Goal: Information Seeking & Learning: Learn about a topic

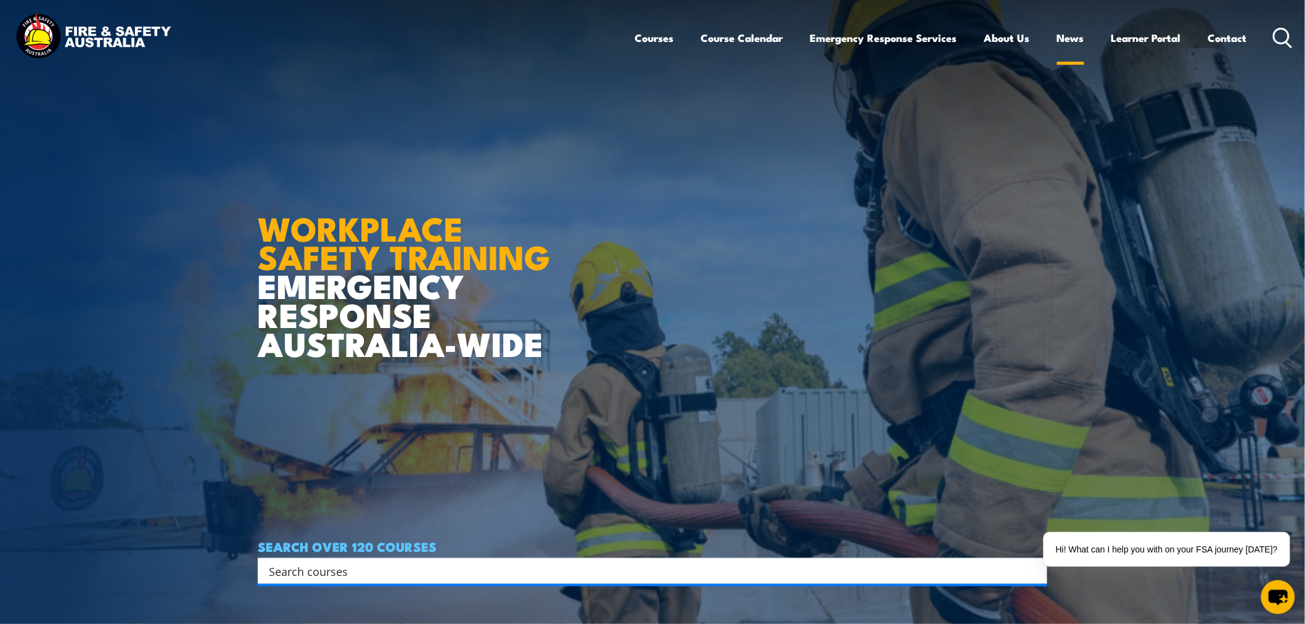
click at [1065, 39] on link "News" at bounding box center [1070, 38] width 27 height 33
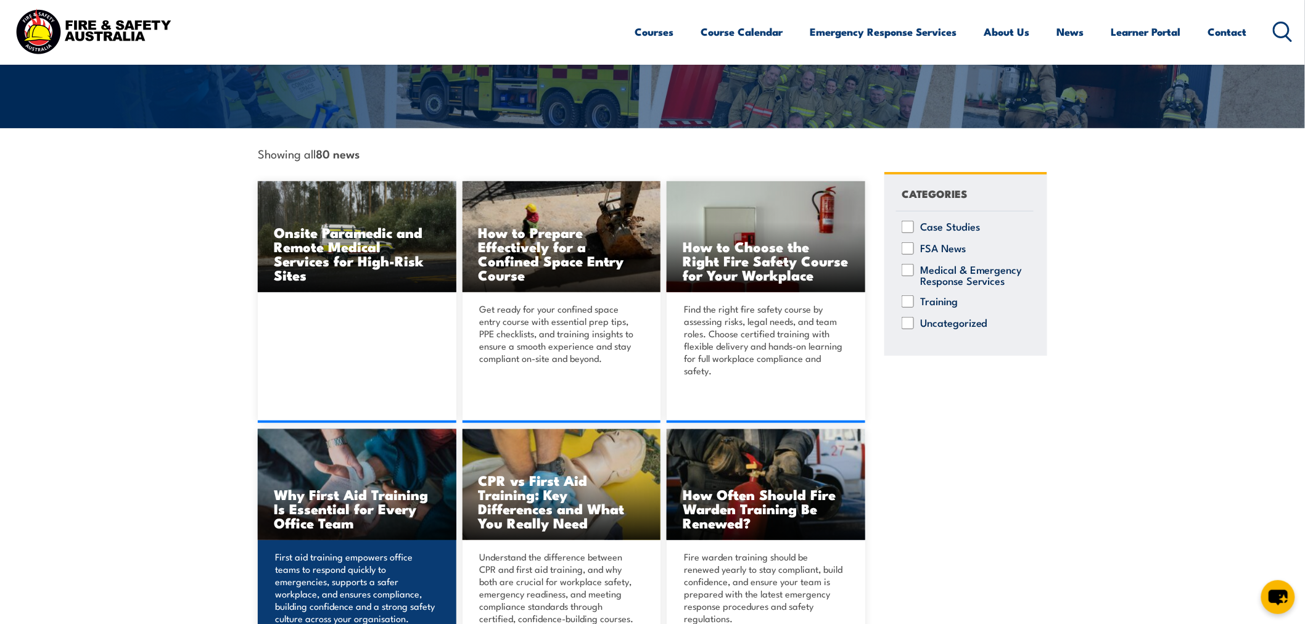
scroll to position [205, 0]
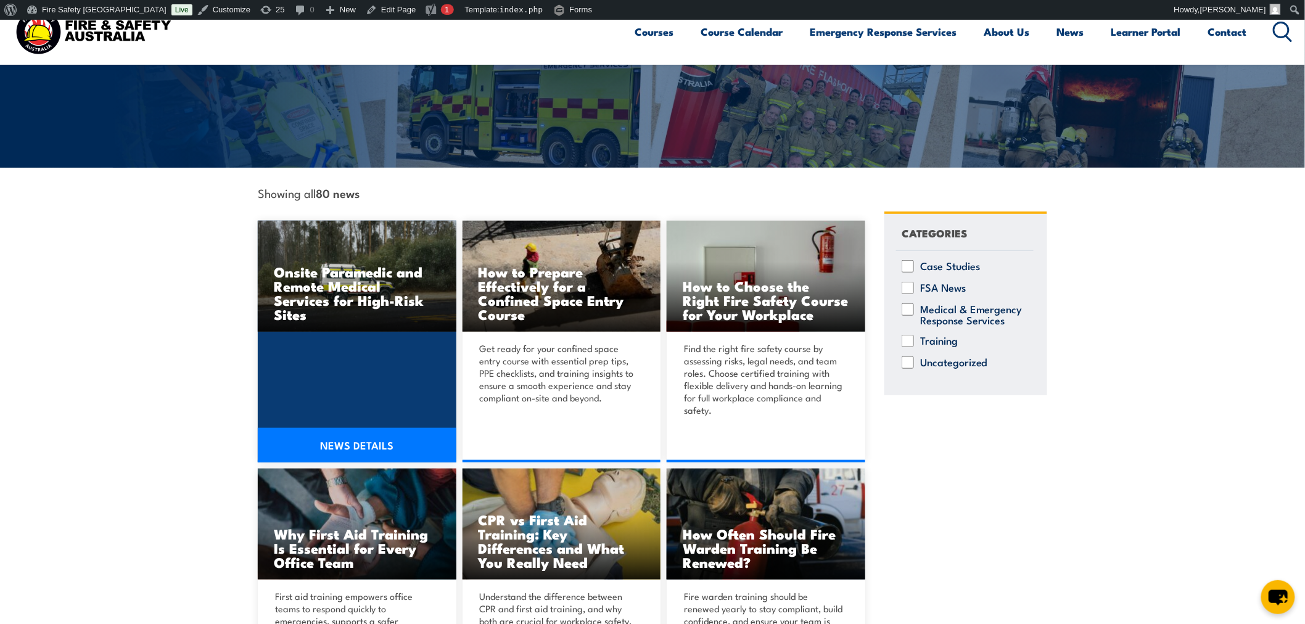
click at [359, 451] on link "NEWS DETAILS" at bounding box center [357, 445] width 199 height 35
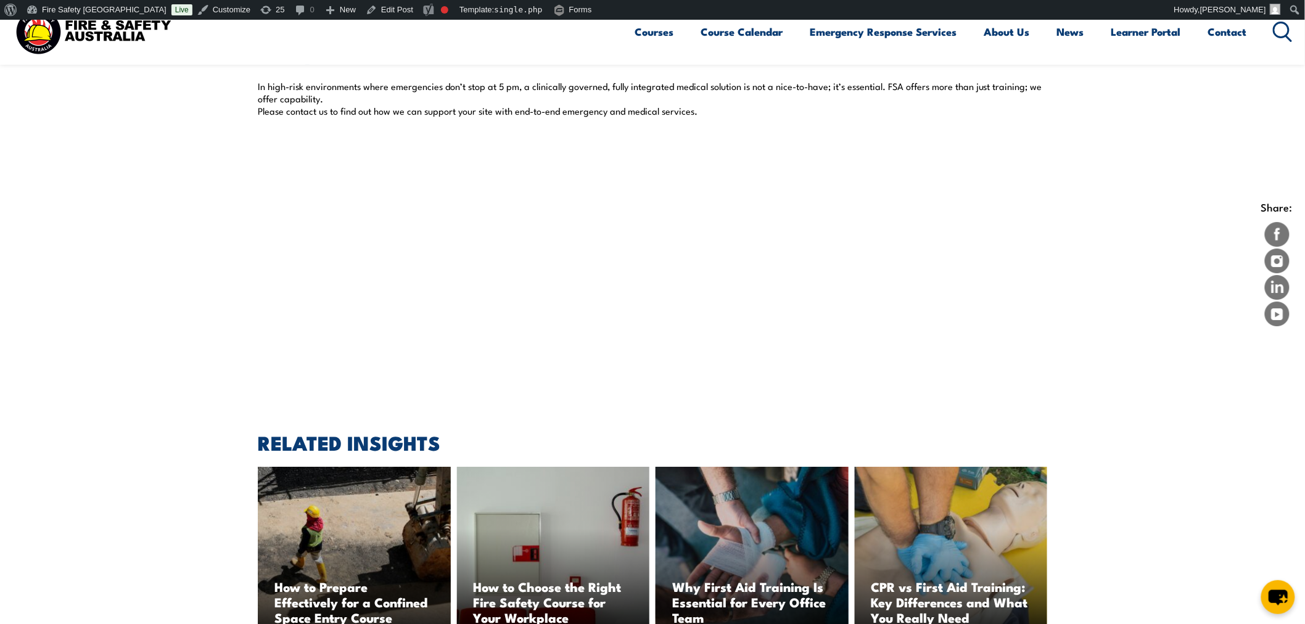
scroll to position [1439, 0]
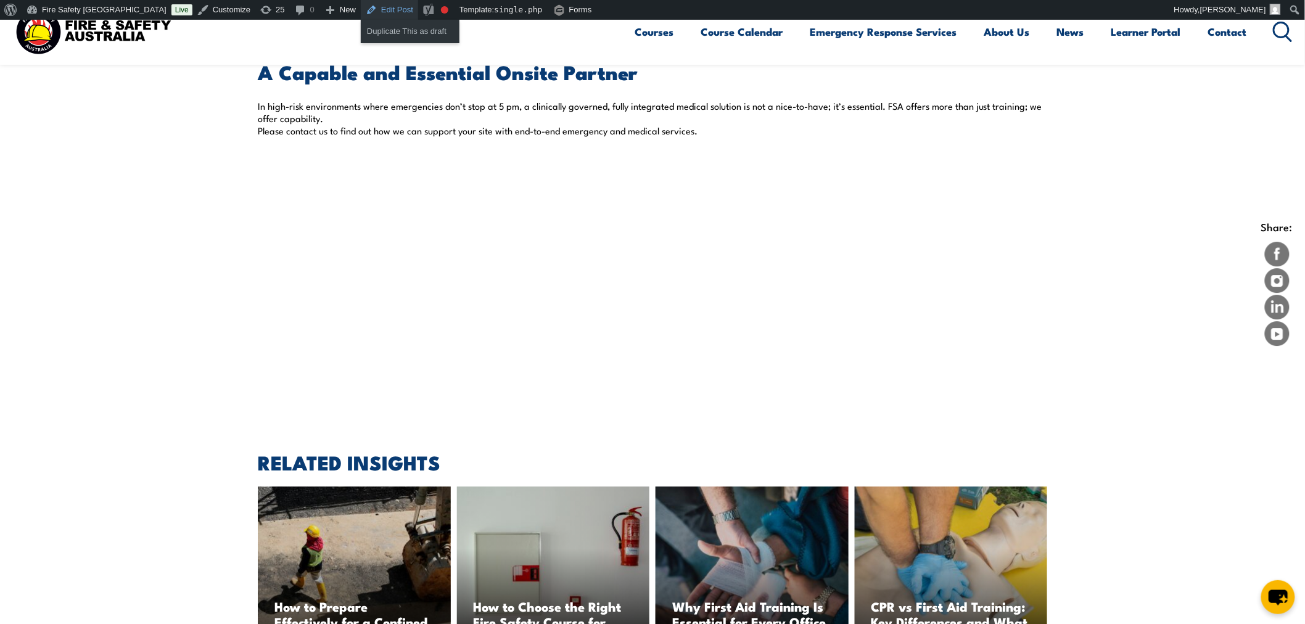
click at [361, 15] on link "Edit Post" at bounding box center [389, 10] width 57 height 20
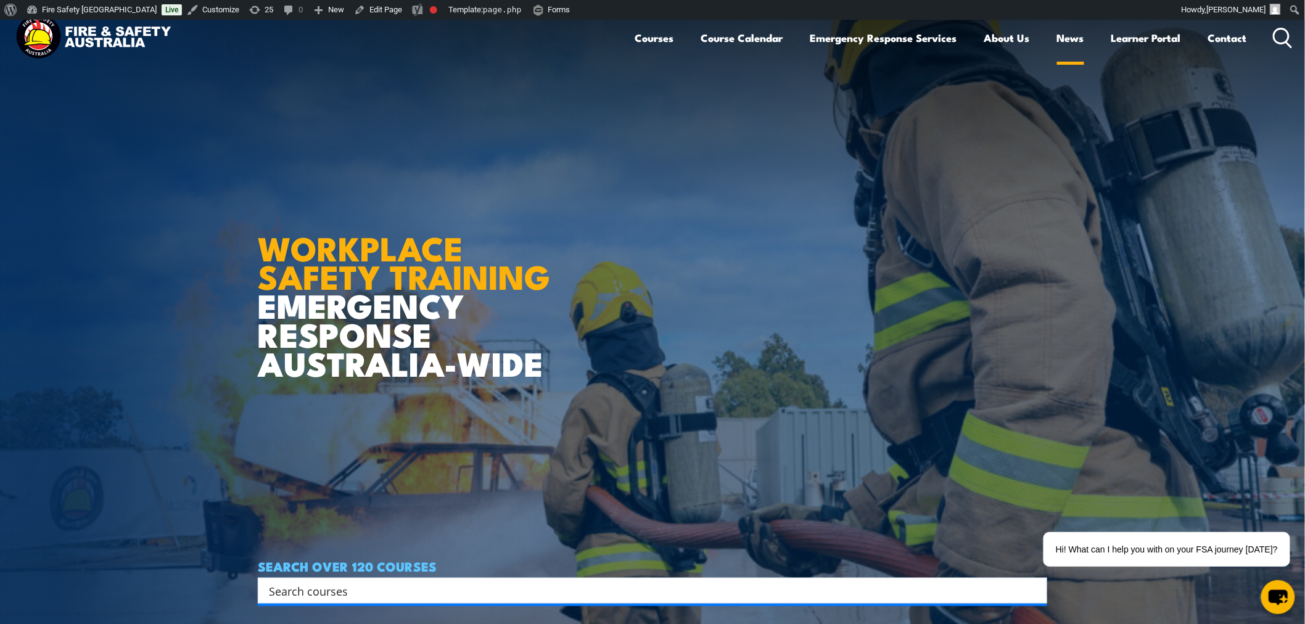
click at [1075, 33] on link "News" at bounding box center [1070, 38] width 27 height 33
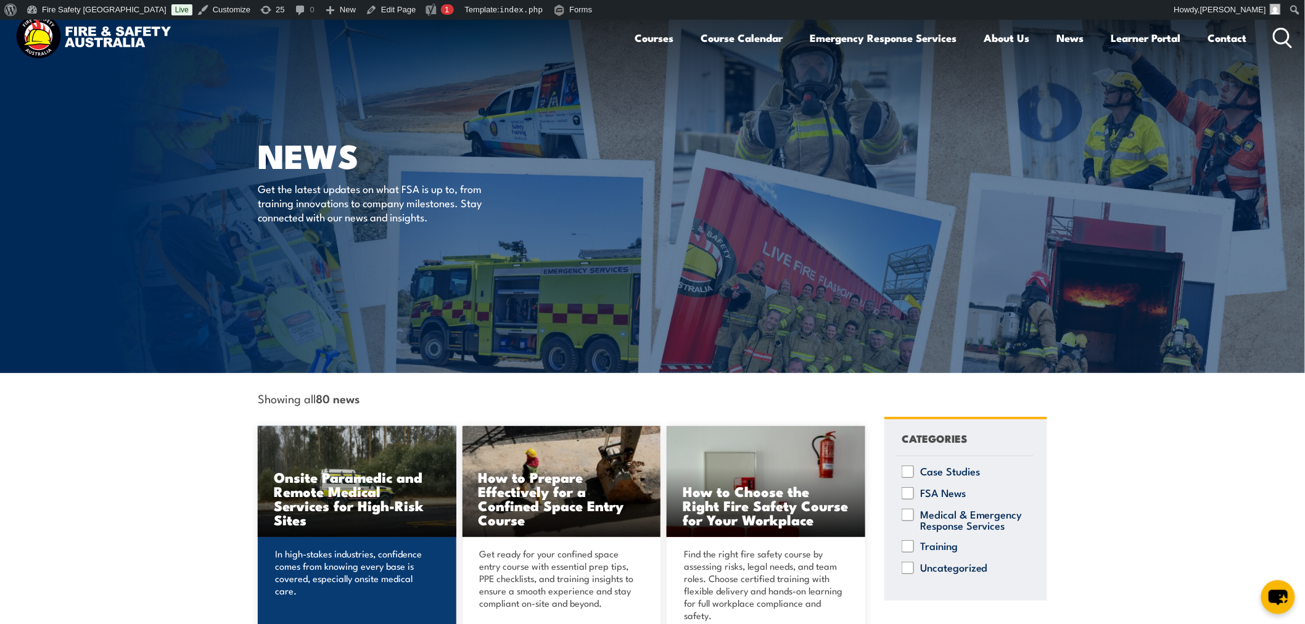
click at [331, 486] on h3 "Onsite Paramedic and Remote Medical Services for High-Risk Sites" at bounding box center [357, 498] width 167 height 57
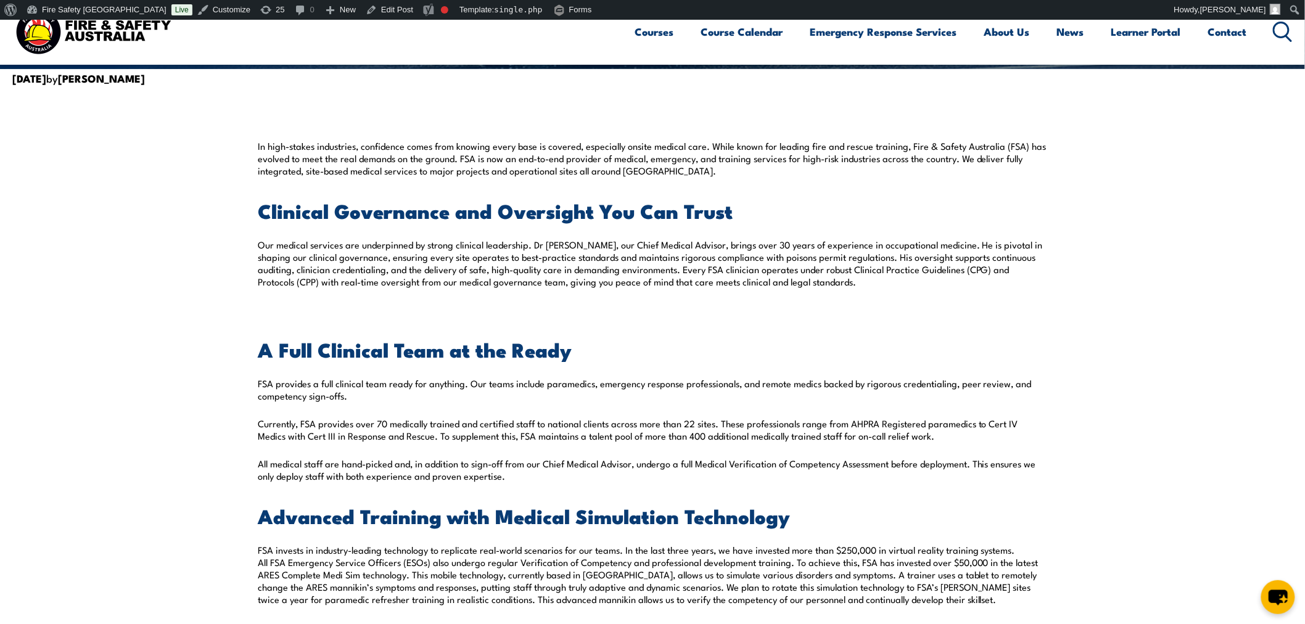
scroll to position [205, 0]
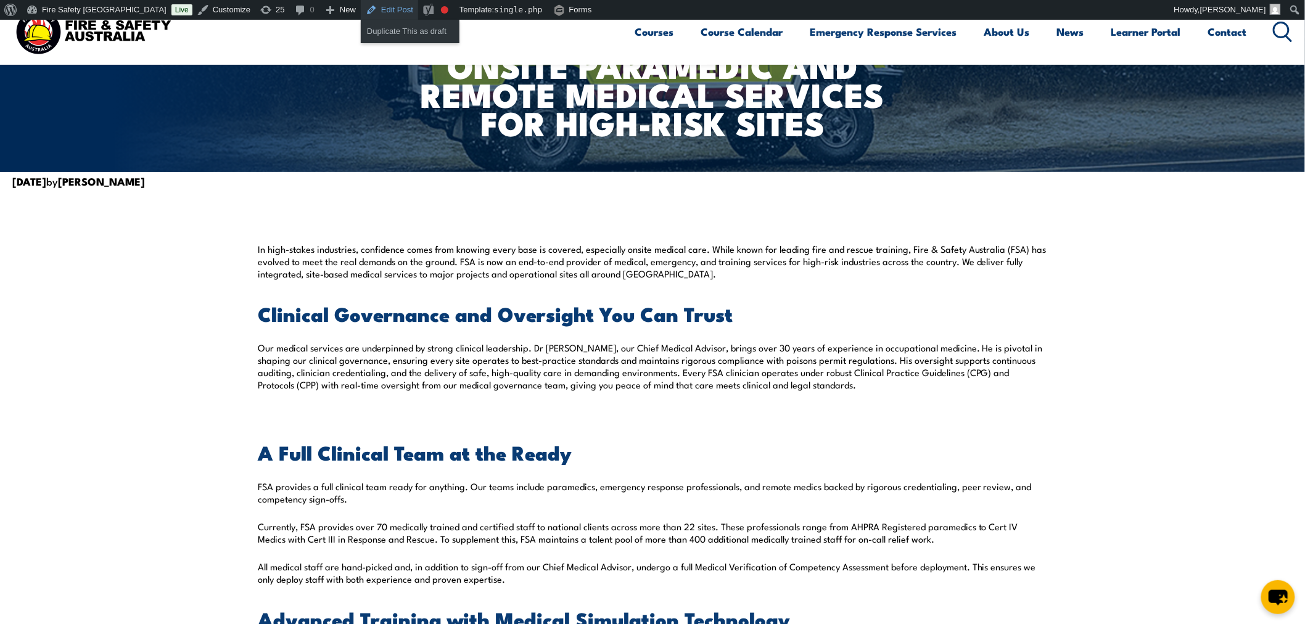
drag, startPoint x: 342, startPoint y: 10, endPoint x: 347, endPoint y: 2, distance: 9.7
click at [361, 10] on link "Edit Post" at bounding box center [389, 10] width 57 height 20
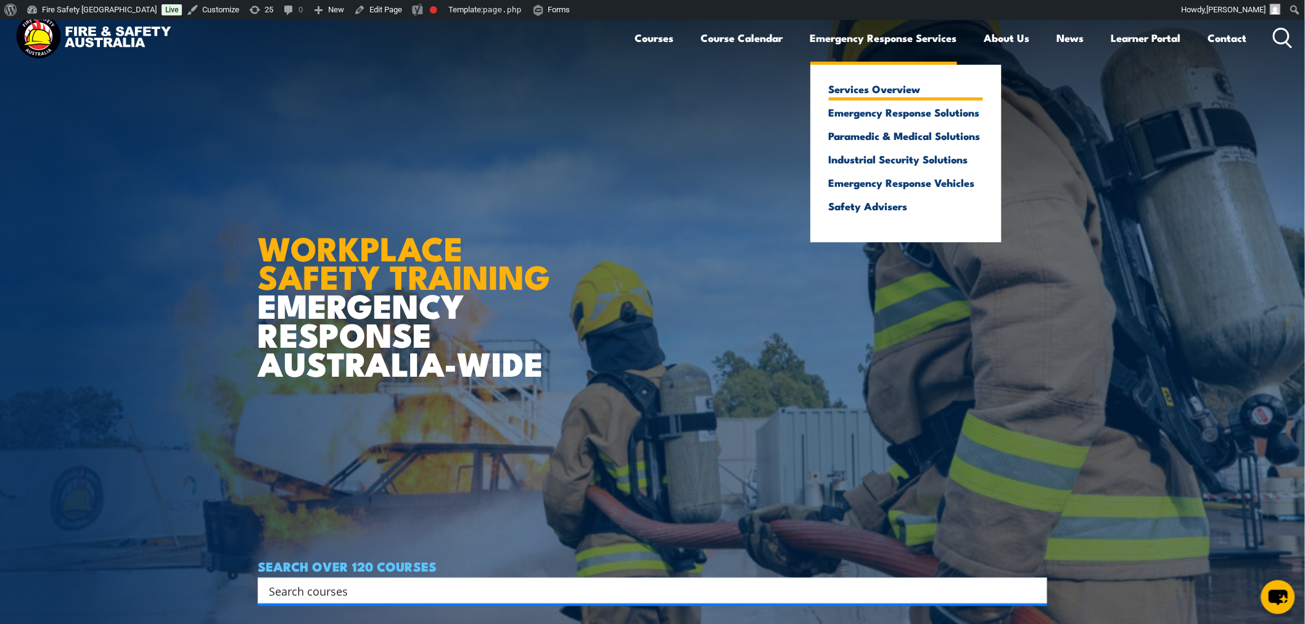
click at [884, 90] on link "Services Overview" at bounding box center [906, 88] width 154 height 11
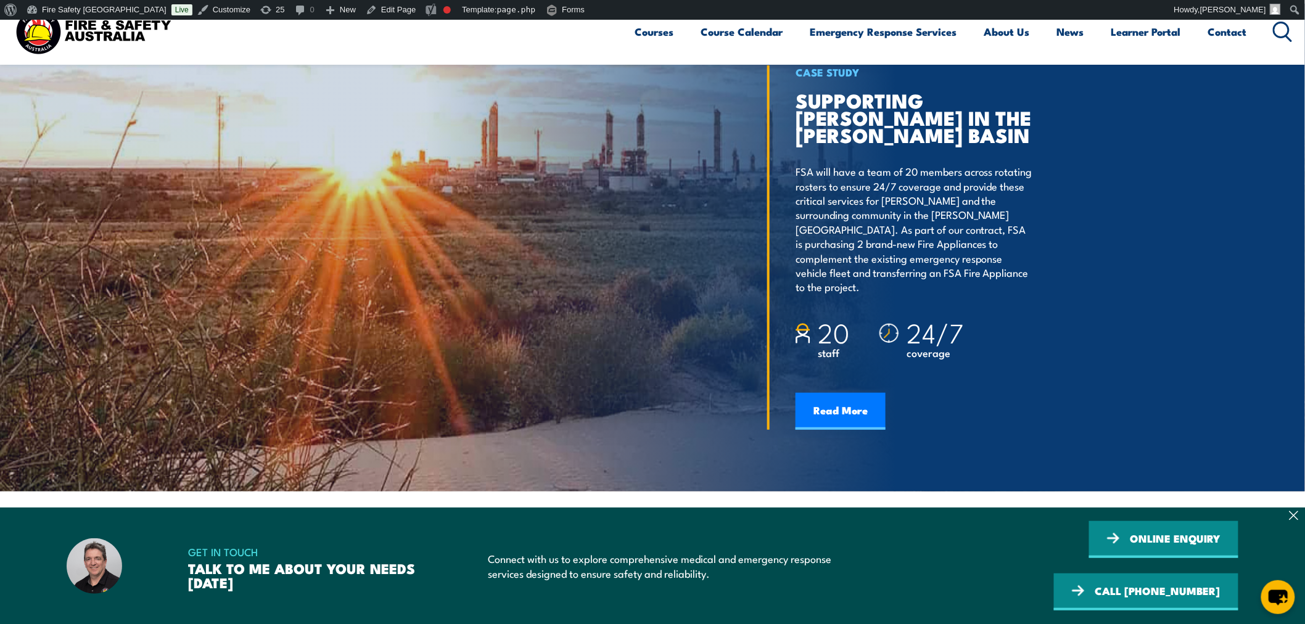
scroll to position [2044, 0]
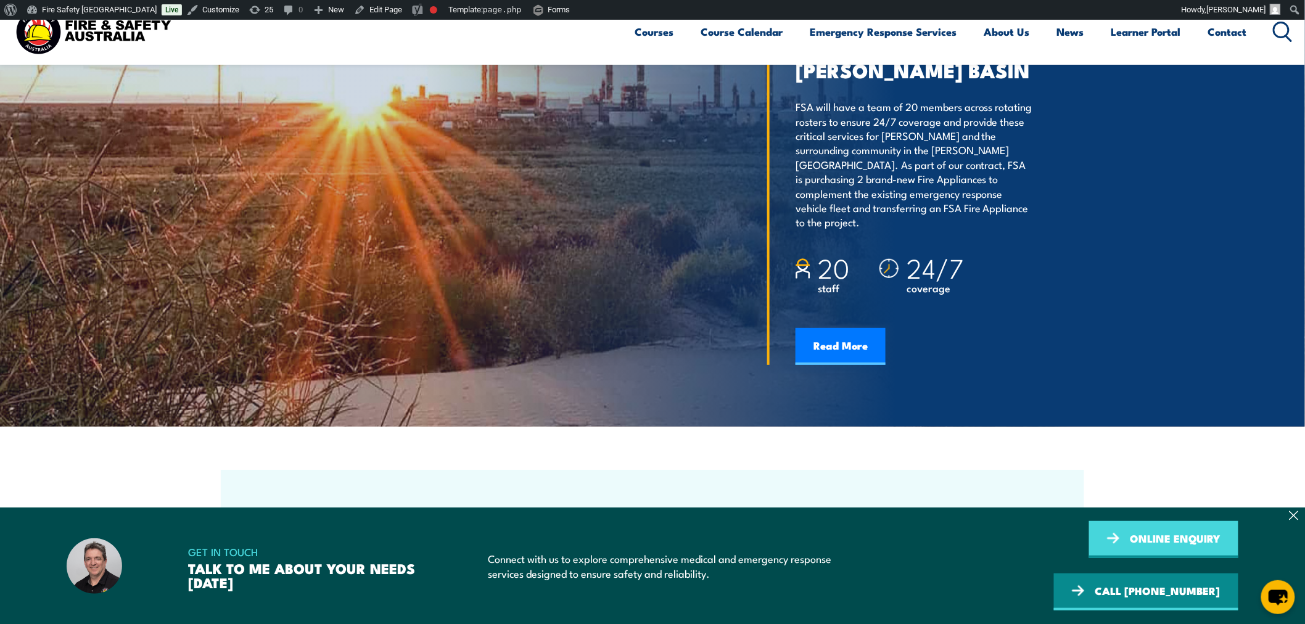
click at [1089, 558] on link "ONLINE ENQUIRY" at bounding box center [1163, 539] width 149 height 37
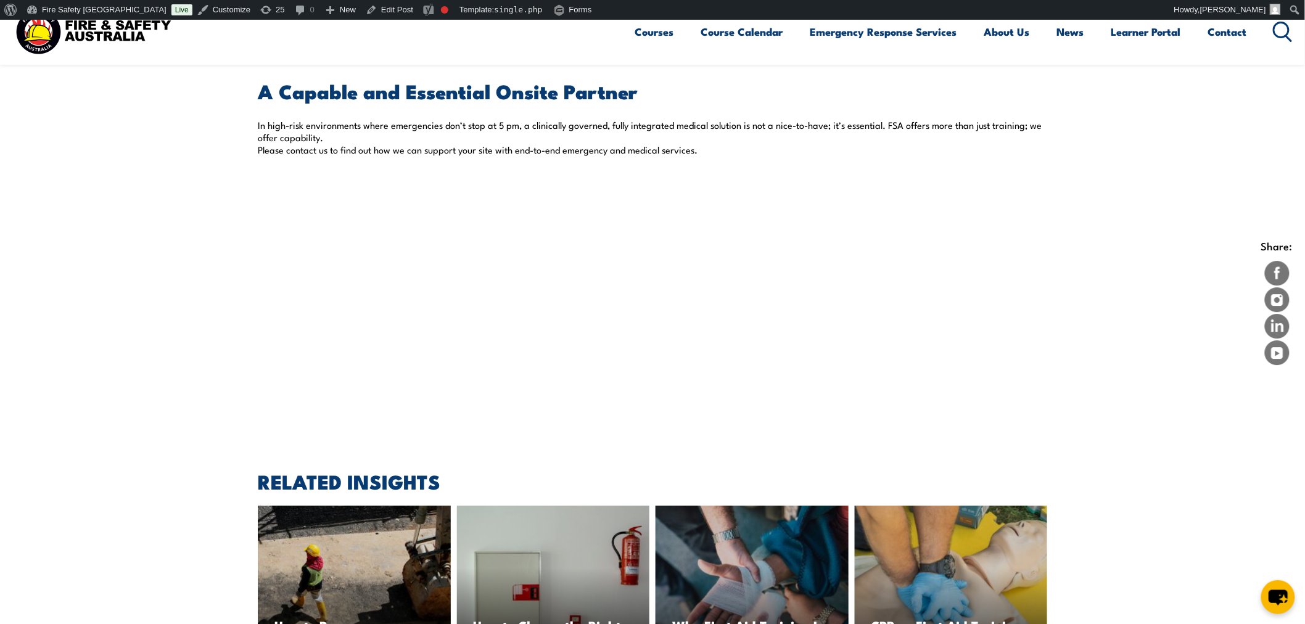
scroll to position [1439, 0]
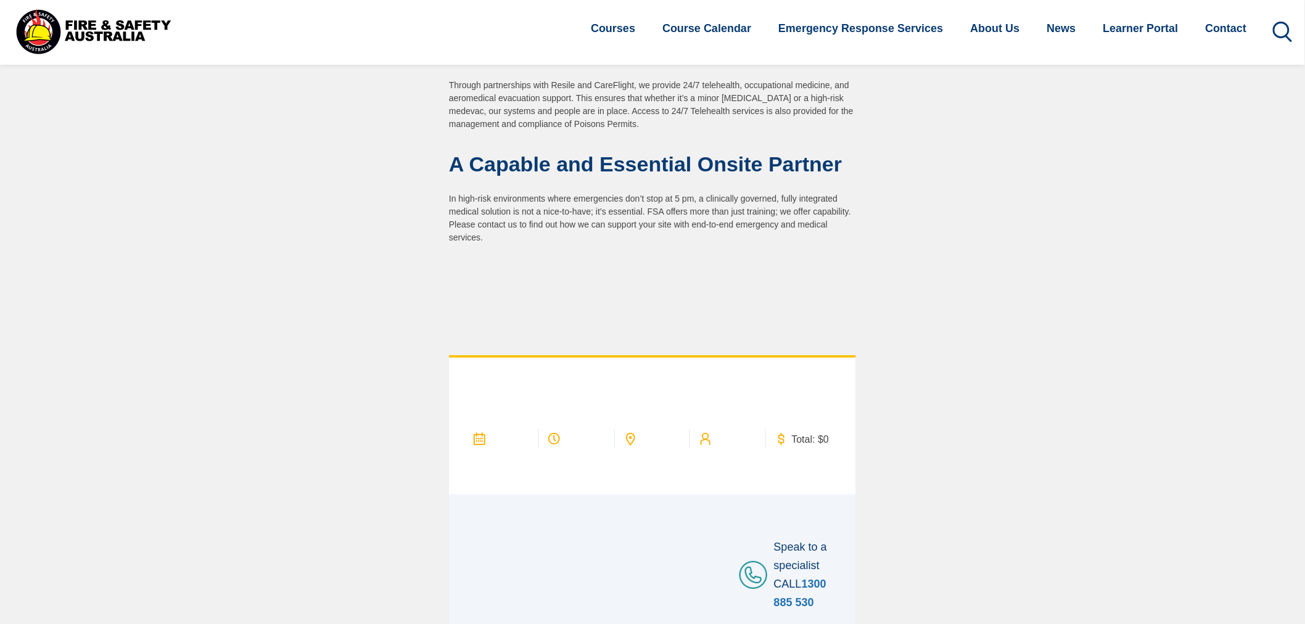
scroll to position [1872, 0]
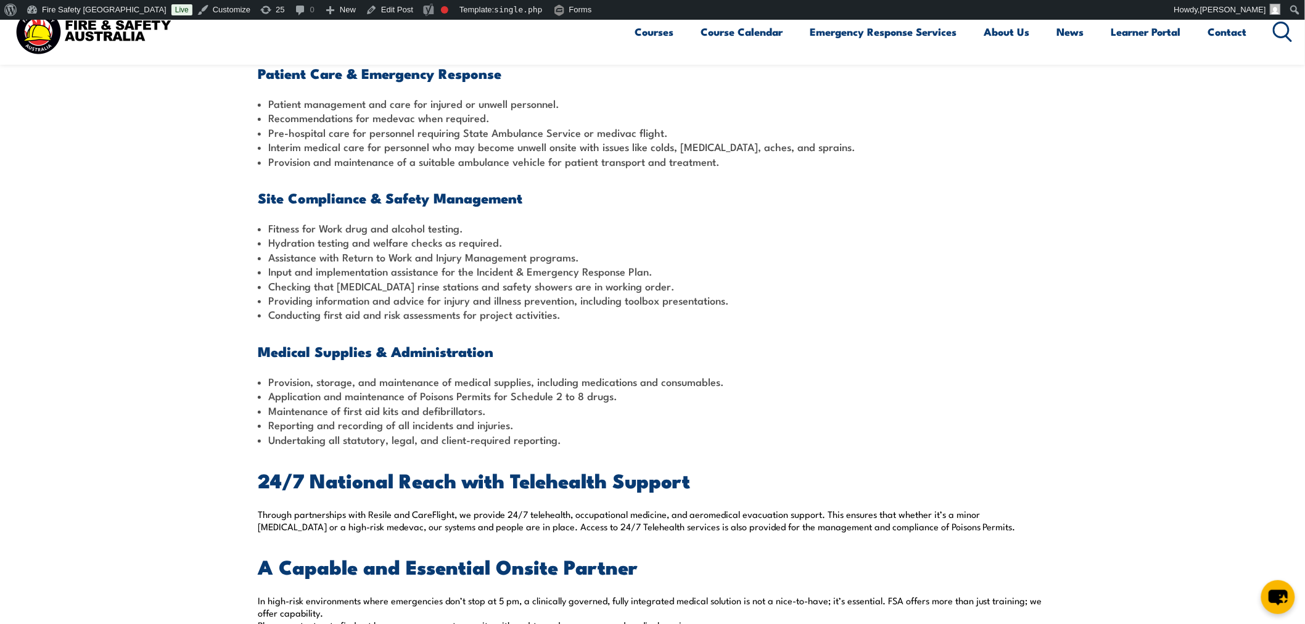
scroll to position [1260, 0]
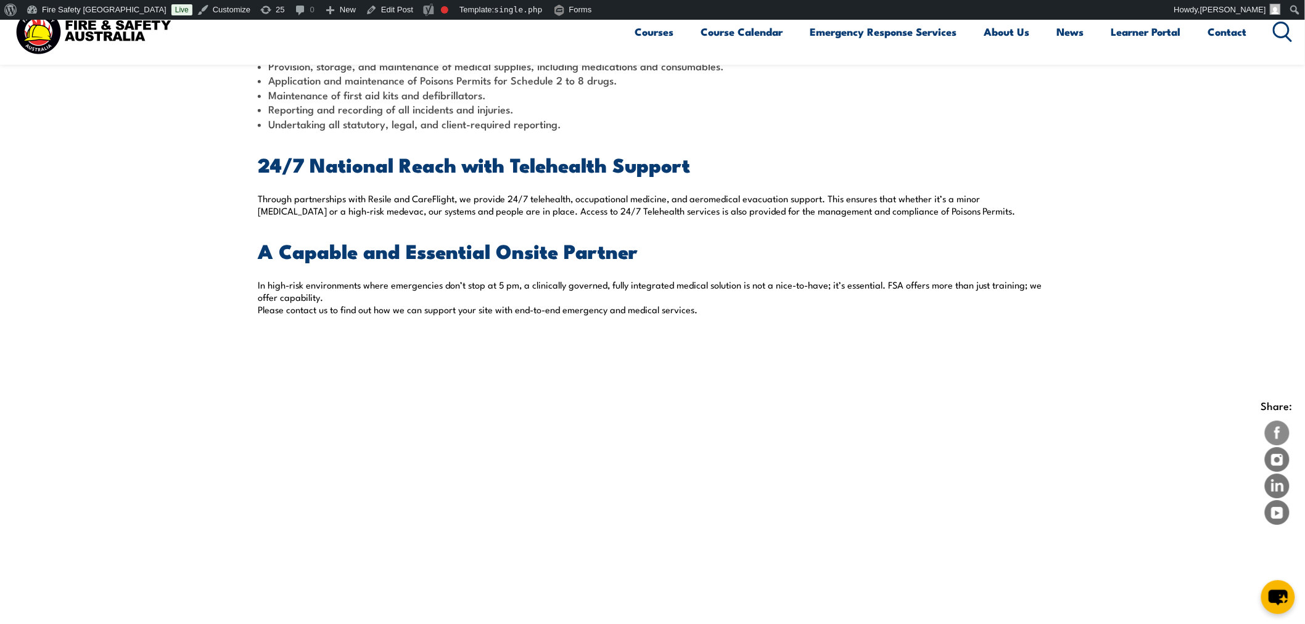
click at [1281, 424] on img at bounding box center [1277, 433] width 25 height 25
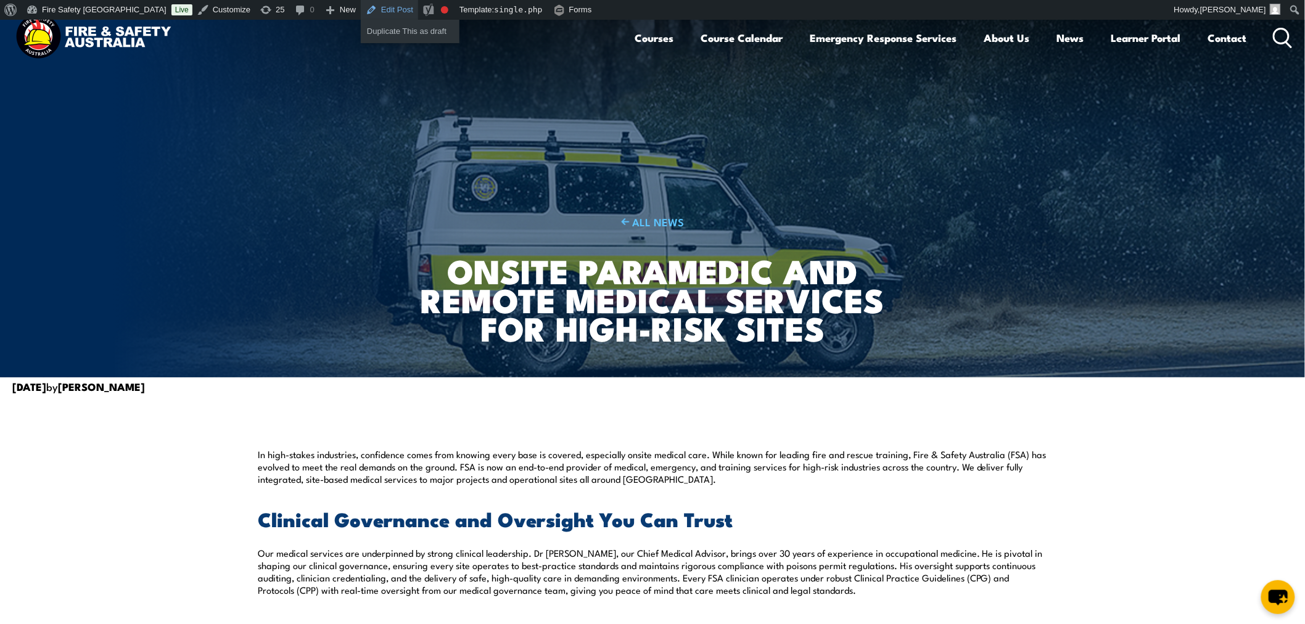
click at [361, 2] on link "Edit Post" at bounding box center [389, 10] width 57 height 20
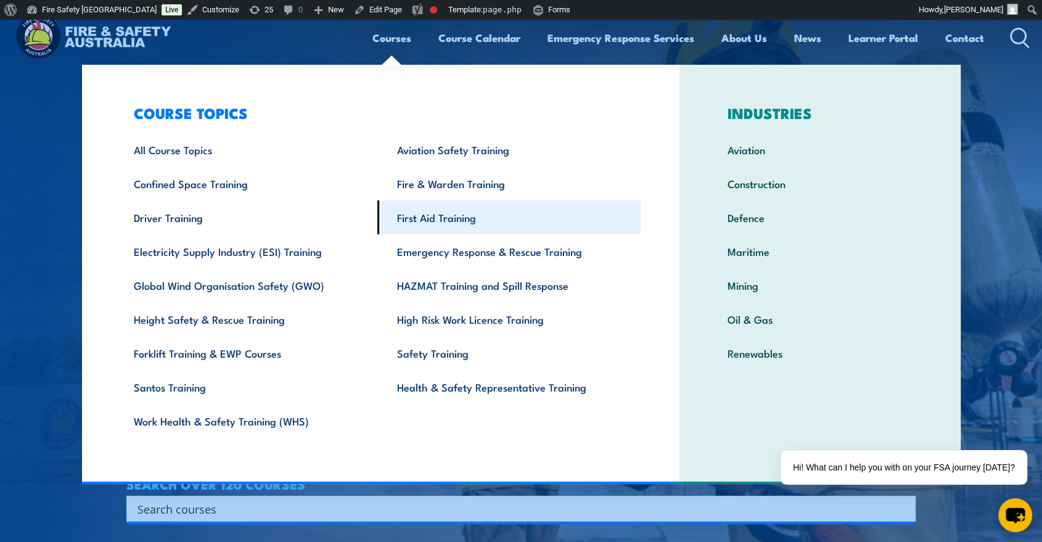
click at [422, 226] on link "First Aid Training" at bounding box center [508, 217] width 263 height 34
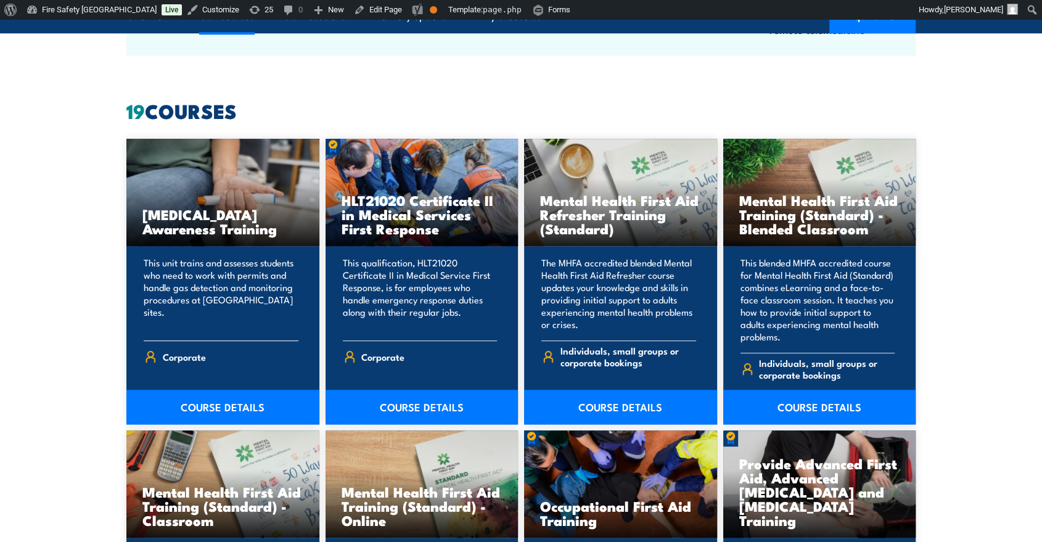
scroll to position [1027, 0]
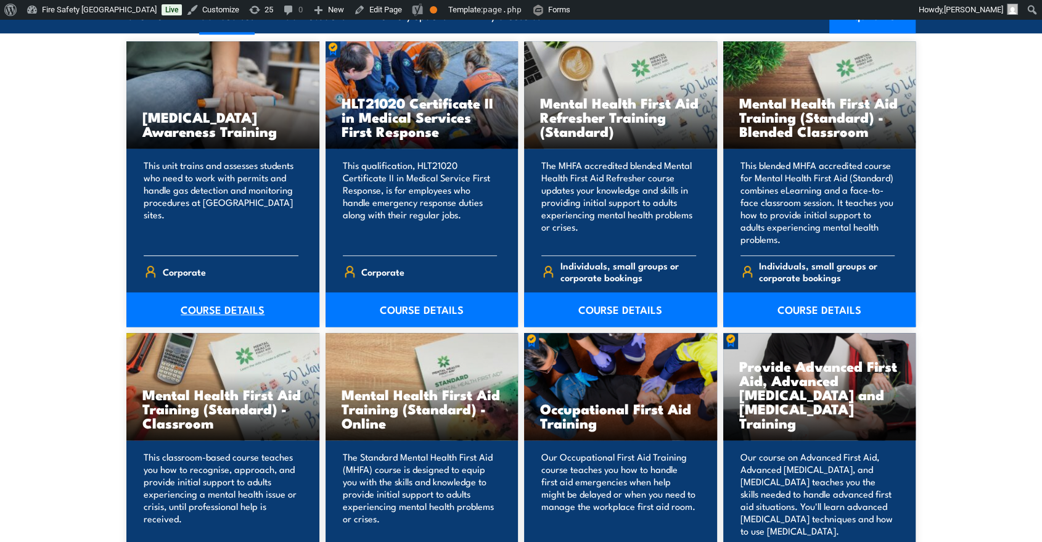
click at [220, 310] on link "COURSE DETAILS" at bounding box center [222, 309] width 193 height 35
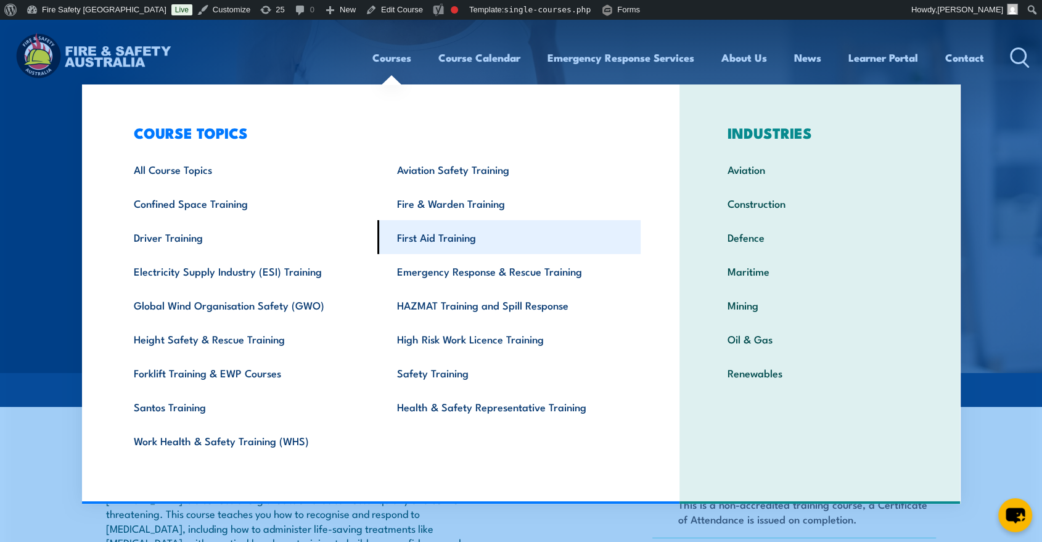
click at [424, 235] on link "First Aid Training" at bounding box center [508, 237] width 263 height 34
